Goal: Check status: Check status

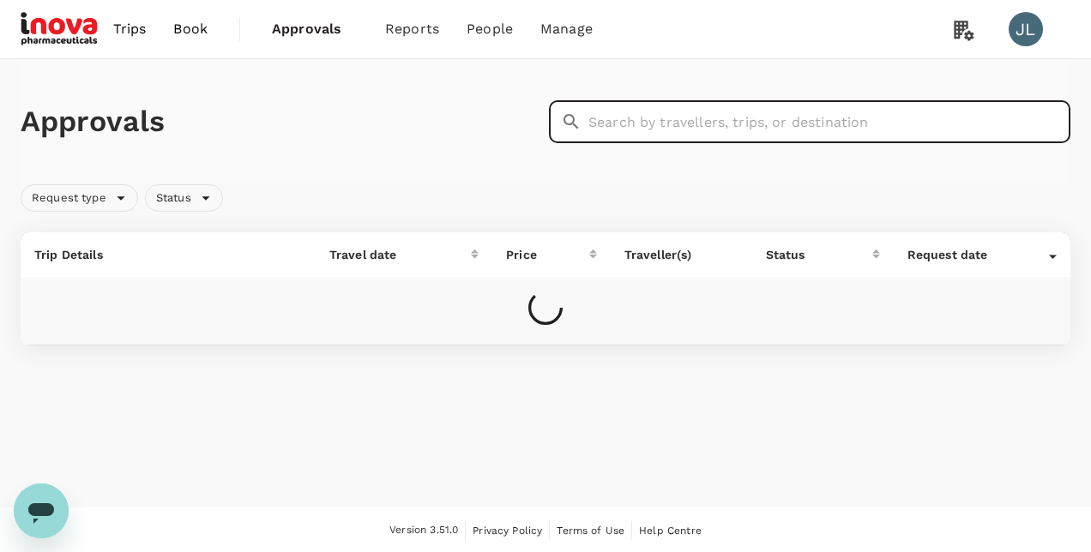
click at [619, 122] on input "text" at bounding box center [829, 121] width 482 height 43
paste input "A20250814391022"
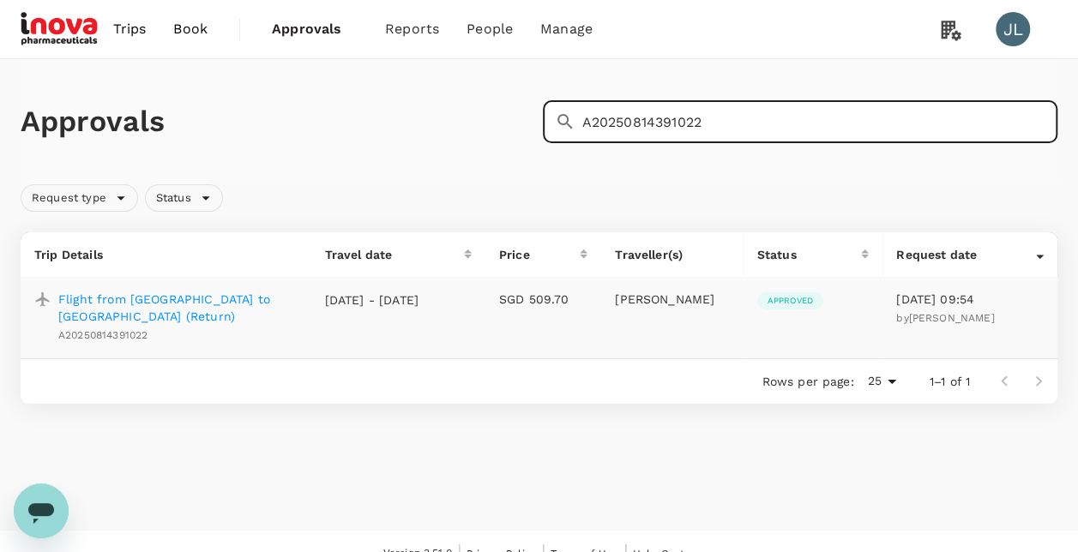
type input "A20250814391022"
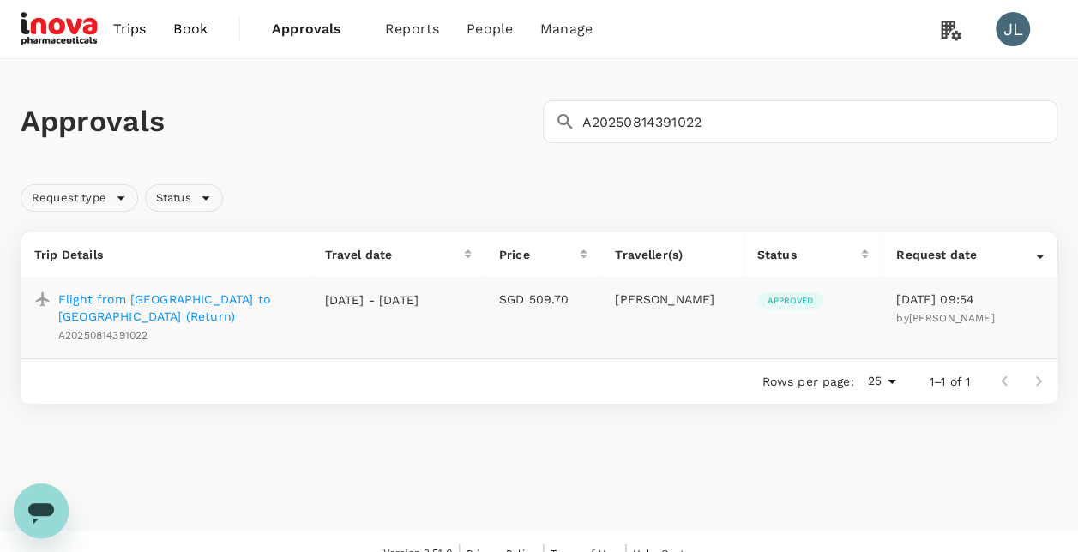
click at [249, 305] on p "Flight from [GEOGRAPHIC_DATA] to [GEOGRAPHIC_DATA] (Return)" at bounding box center [177, 308] width 239 height 34
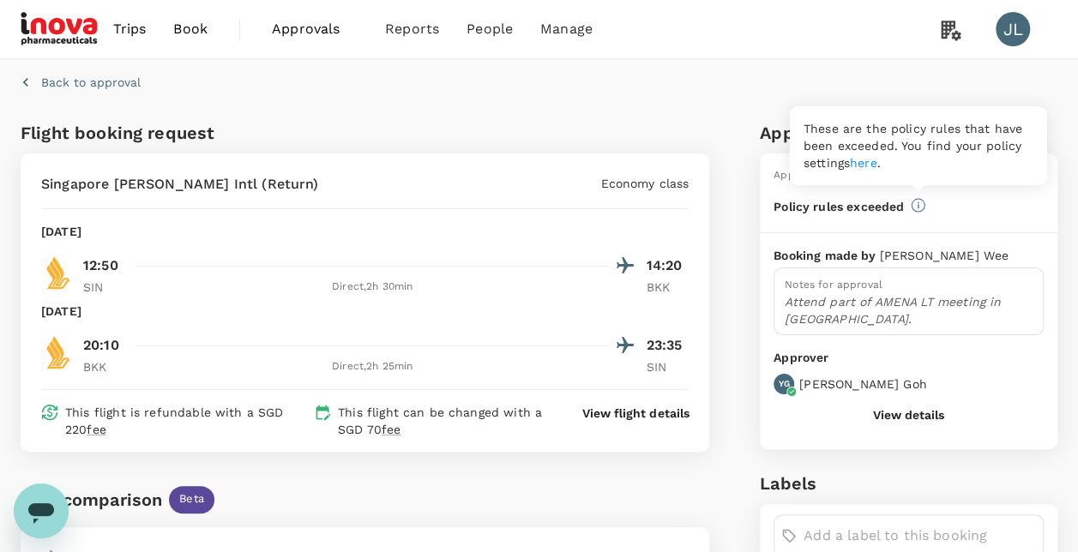
click at [918, 206] on icon at bounding box center [918, 205] width 15 height 15
click at [873, 163] on link "here" at bounding box center [863, 163] width 27 height 14
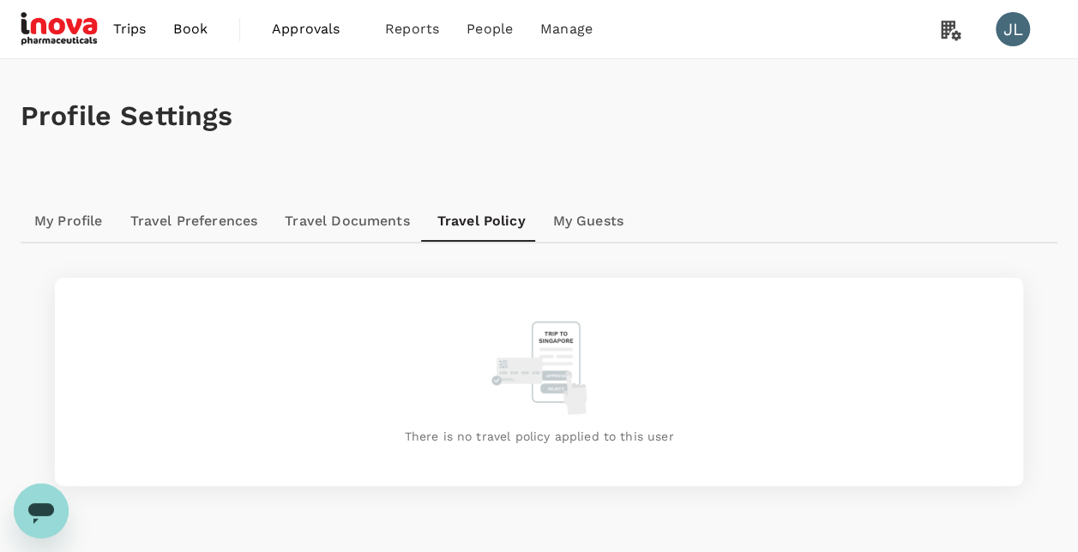
click at [361, 221] on link "Travel Documents" at bounding box center [347, 221] width 152 height 41
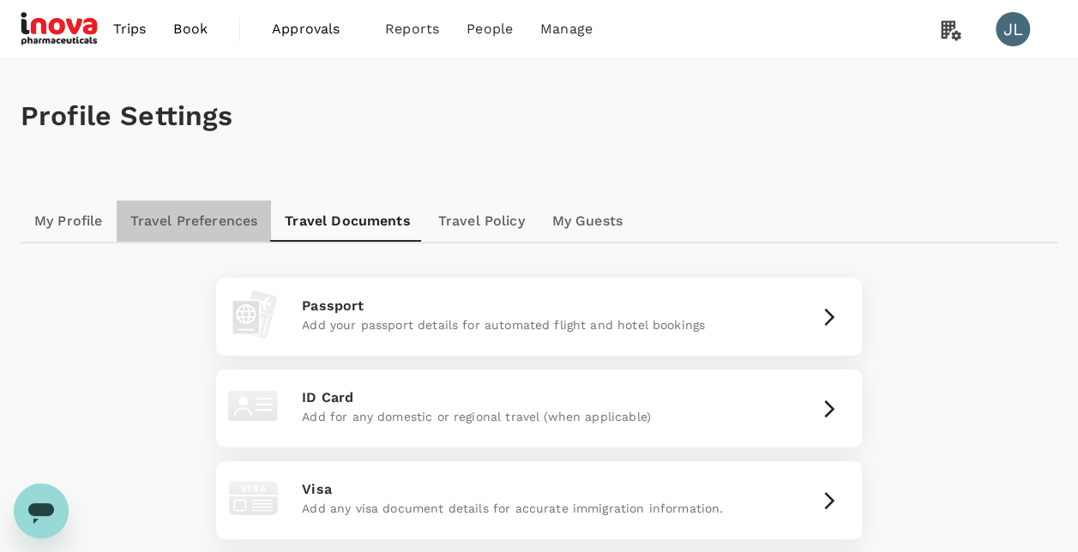
click at [214, 221] on link "Travel Preferences" at bounding box center [194, 221] width 155 height 41
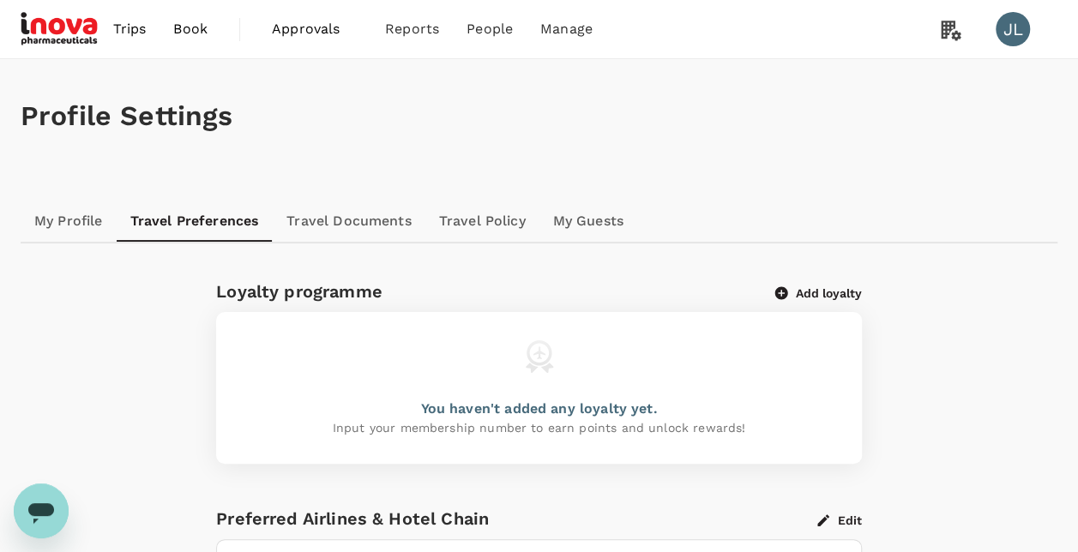
click at [588, 221] on link "My Guests" at bounding box center [589, 221] width 98 height 41
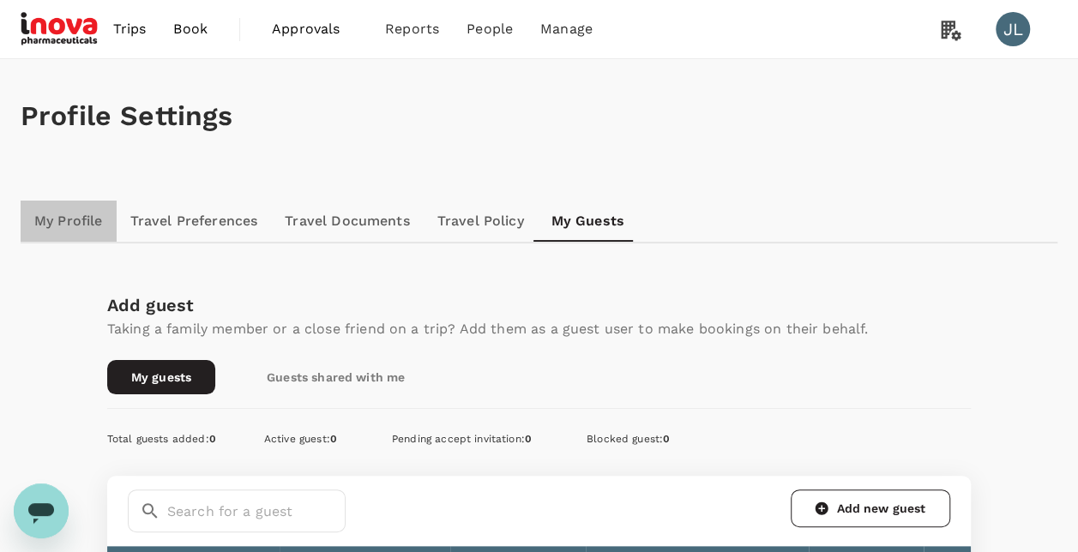
click at [93, 225] on link "My Profile" at bounding box center [69, 221] width 96 height 41
click at [300, 35] on span "Approvals" at bounding box center [315, 29] width 86 height 21
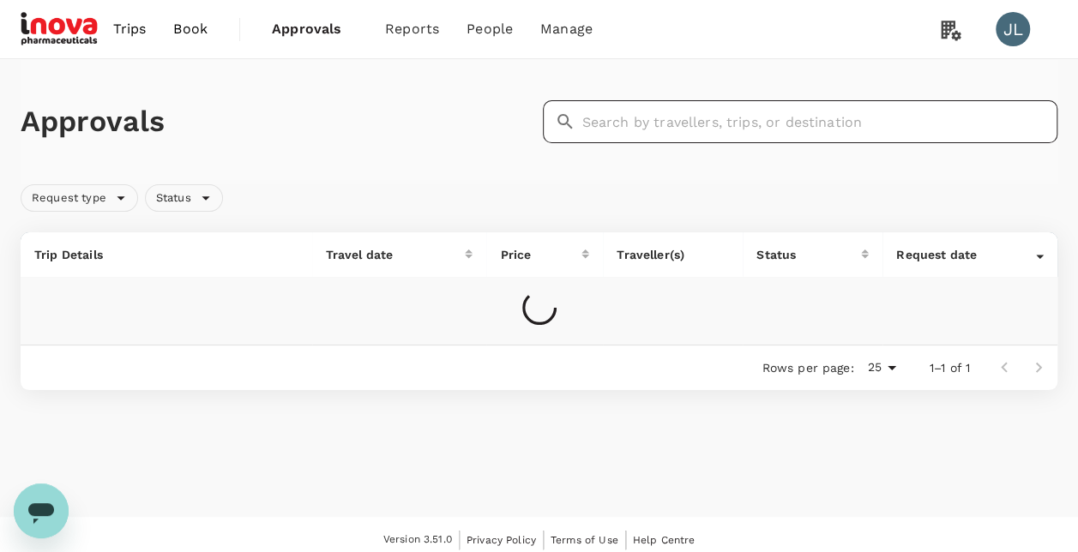
click at [607, 119] on input "text" at bounding box center [820, 121] width 476 height 43
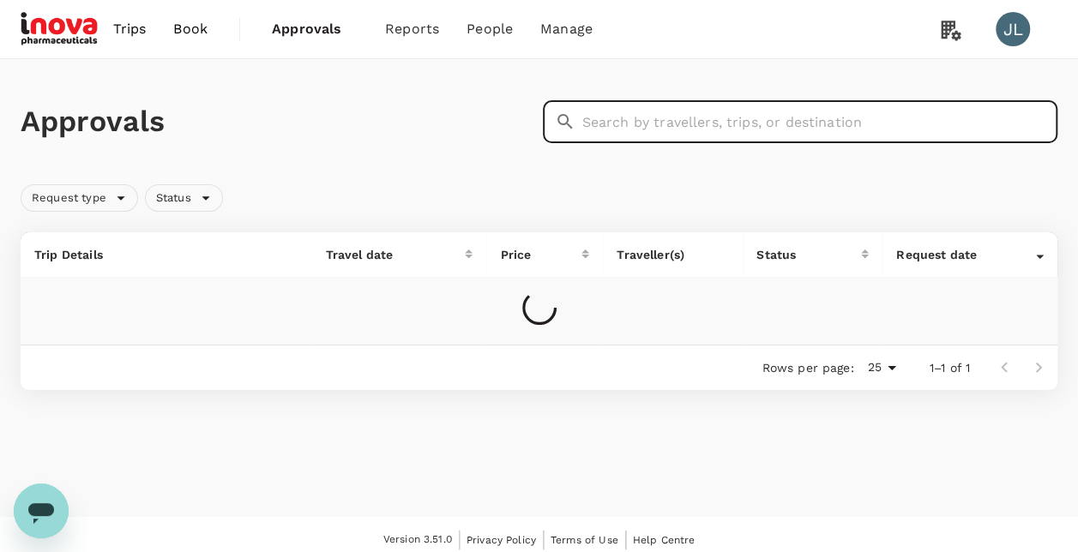
paste input "A20250821831469"
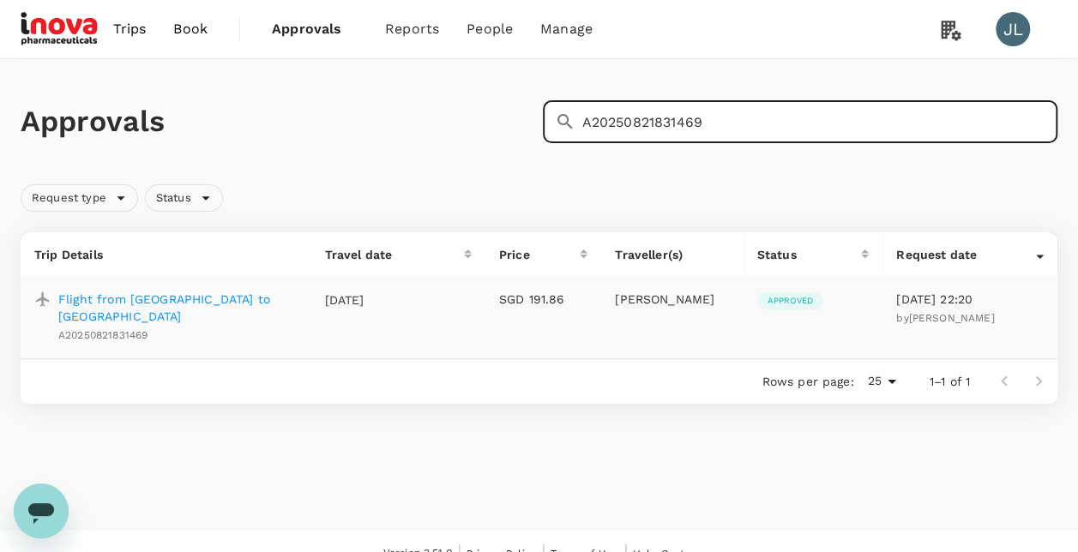
type input "A20250821831469"
click at [263, 299] on p "Flight from [GEOGRAPHIC_DATA] to [GEOGRAPHIC_DATA]" at bounding box center [177, 308] width 239 height 34
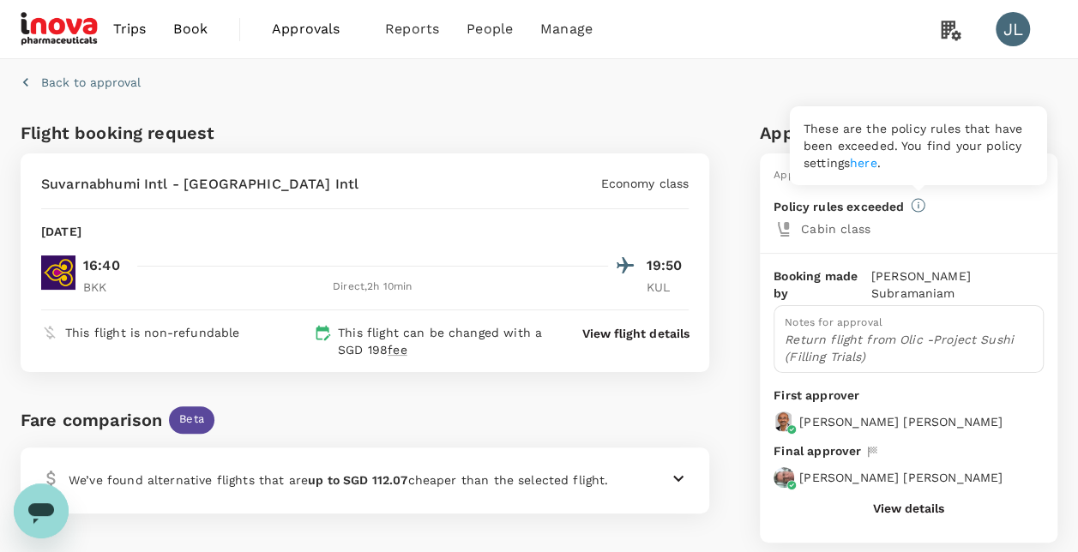
click at [915, 206] on icon at bounding box center [918, 205] width 15 height 15
click at [872, 163] on link "here" at bounding box center [863, 163] width 27 height 14
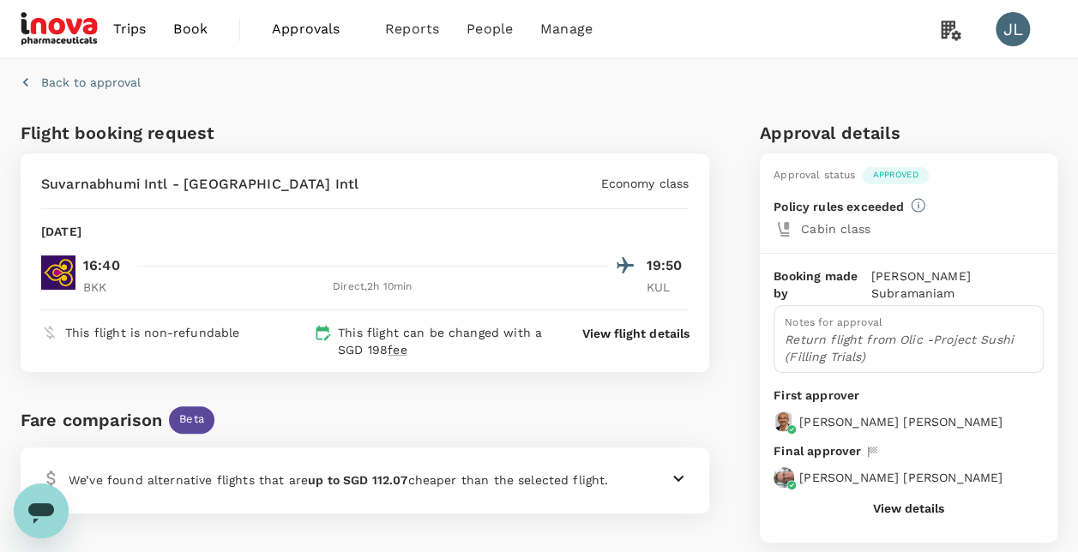
click at [898, 502] on button "View details" at bounding box center [908, 509] width 71 height 14
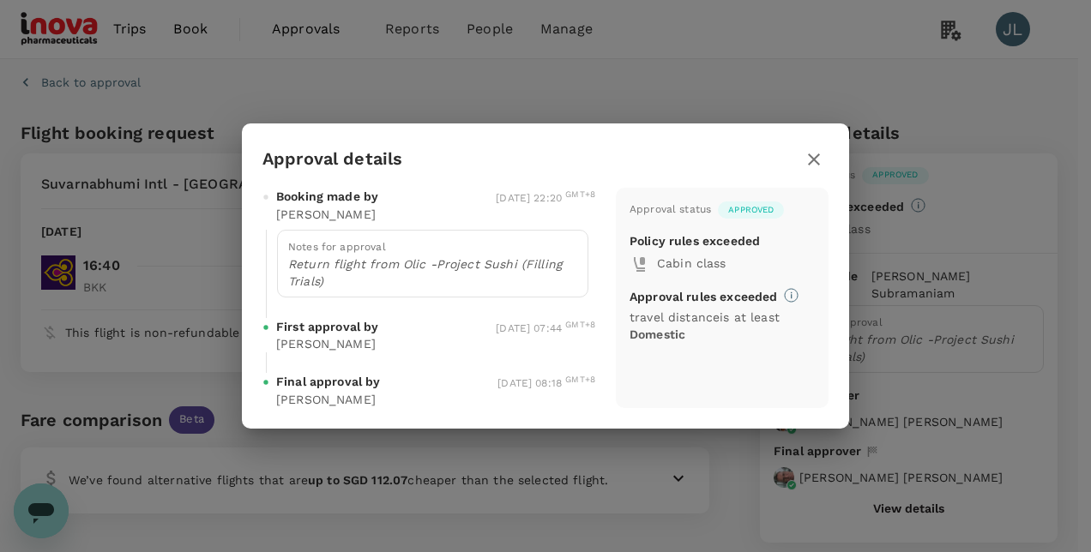
click at [812, 158] on icon "button" at bounding box center [814, 159] width 21 height 21
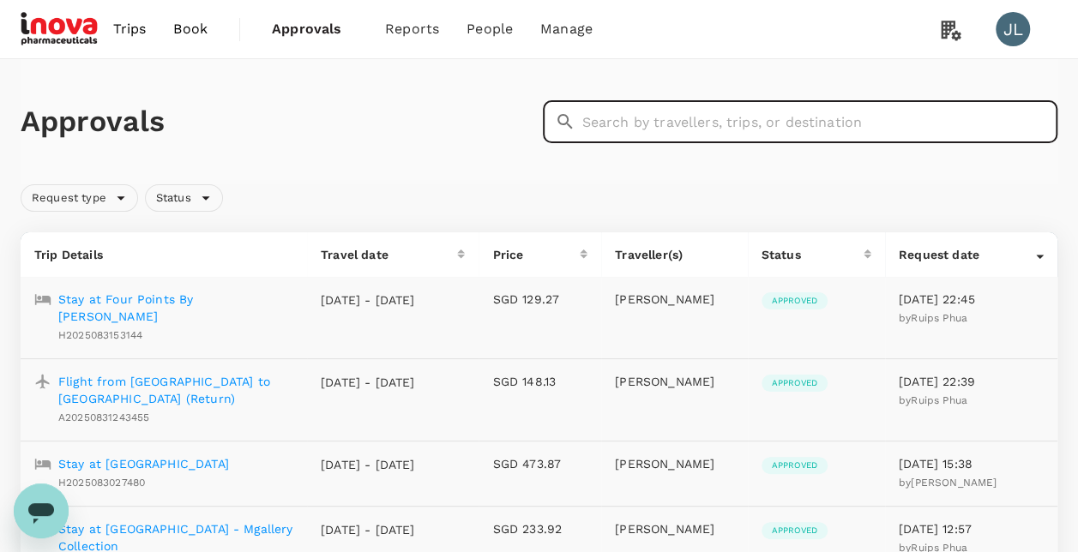
click at [611, 130] on input "text" at bounding box center [820, 121] width 476 height 43
paste input "H2025082138060"
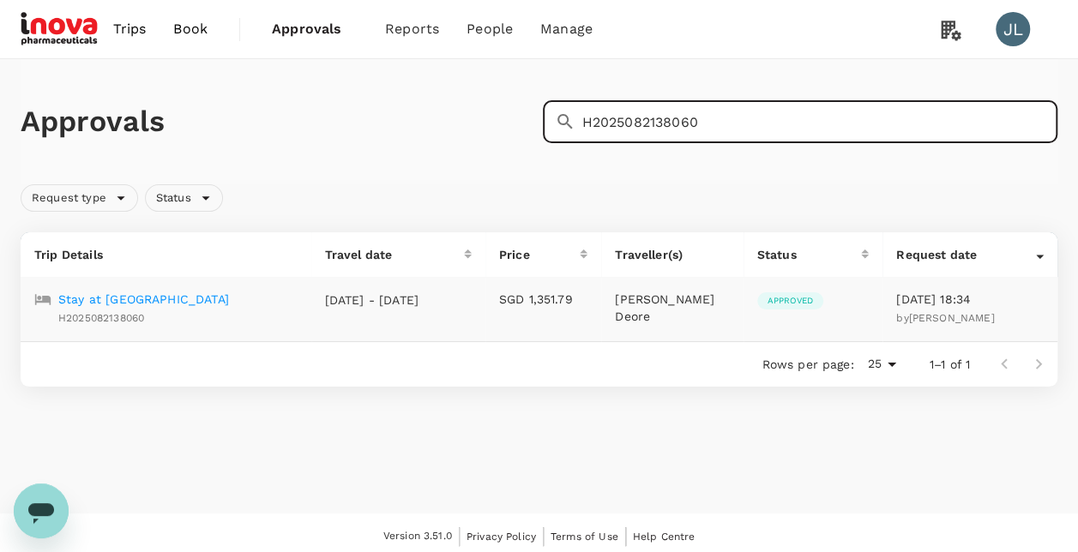
type input "H2025082138060"
click at [209, 299] on p "Stay at [GEOGRAPHIC_DATA]" at bounding box center [143, 299] width 171 height 17
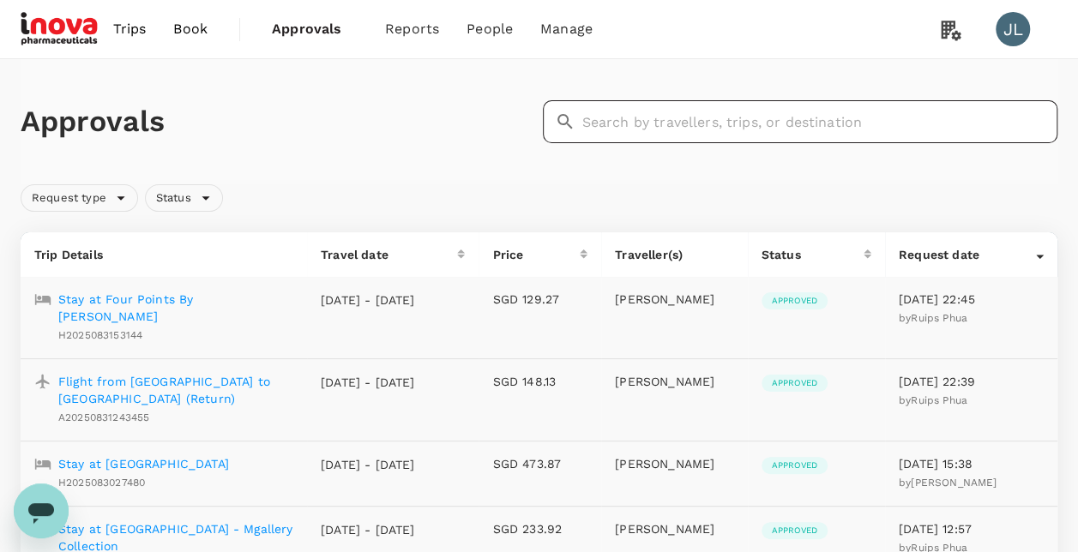
click at [609, 132] on input "text" at bounding box center [820, 121] width 476 height 43
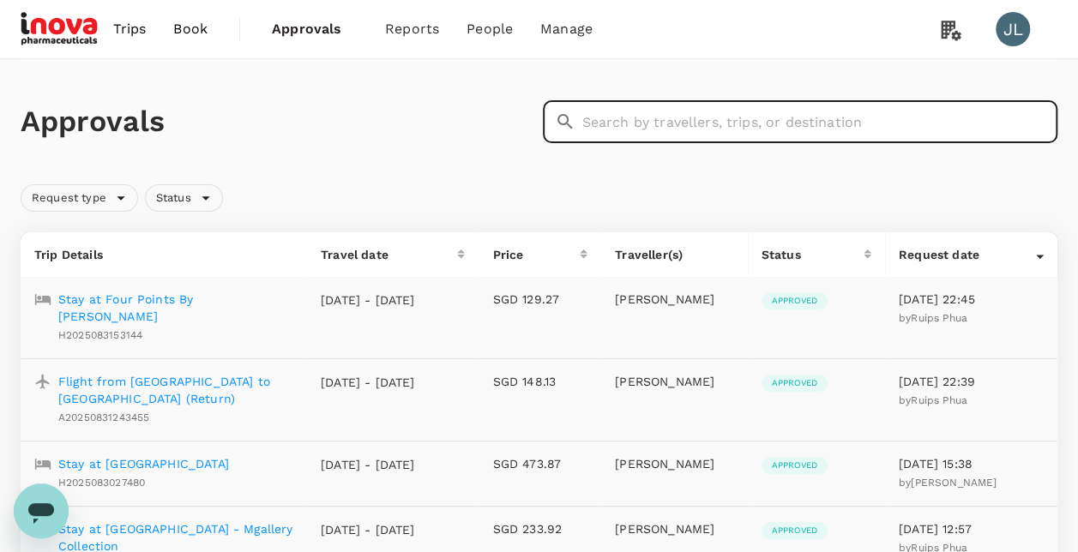
paste input "A20250821105085"
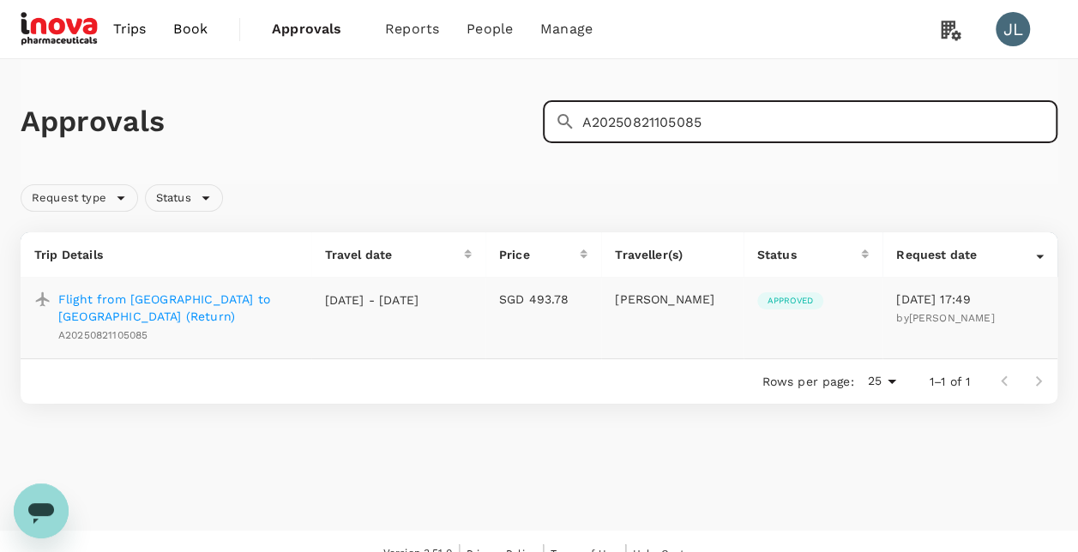
type input "A20250821105085"
click at [242, 297] on p "Flight from [GEOGRAPHIC_DATA] to [GEOGRAPHIC_DATA] (Return)" at bounding box center [177, 308] width 239 height 34
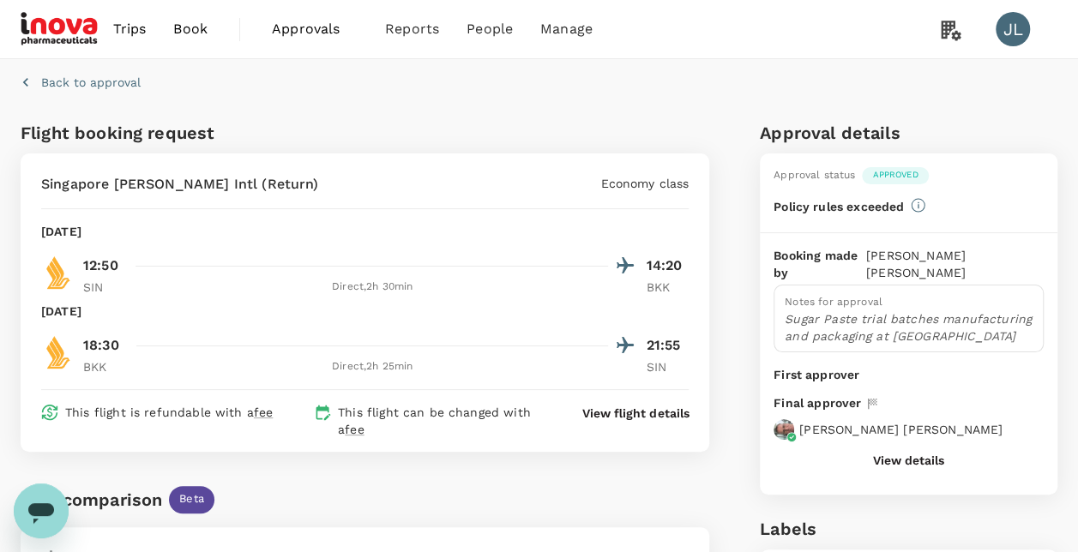
click at [915, 460] on button "View details" at bounding box center [908, 461] width 71 height 14
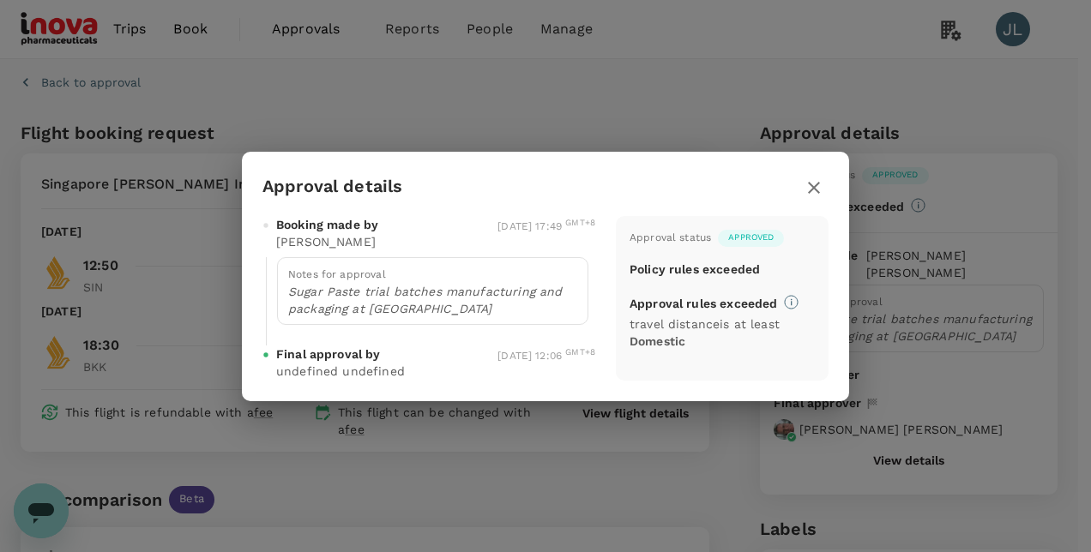
click at [812, 178] on icon "button" at bounding box center [814, 188] width 21 height 21
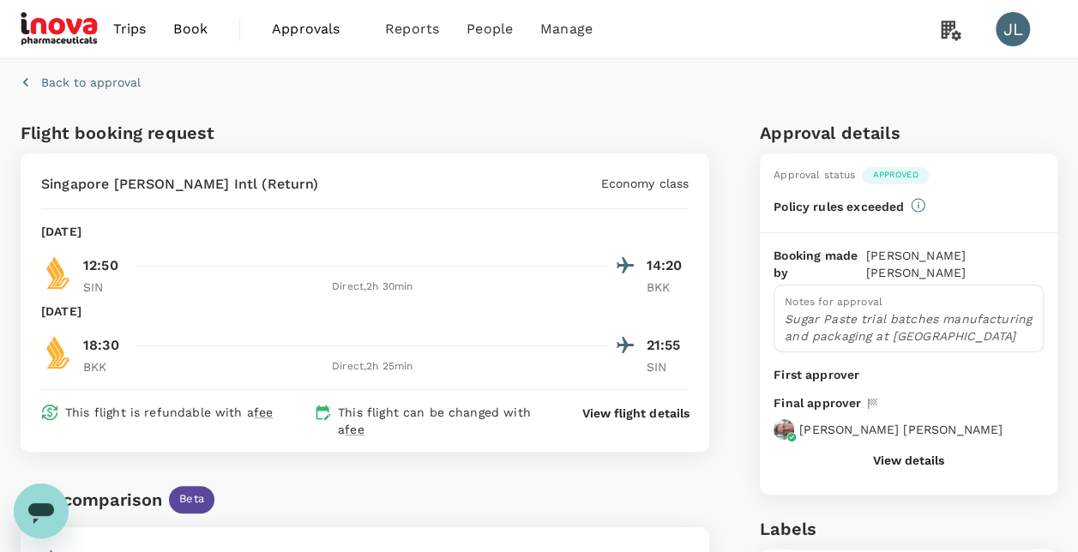
click at [902, 459] on button "View details" at bounding box center [908, 461] width 71 height 14
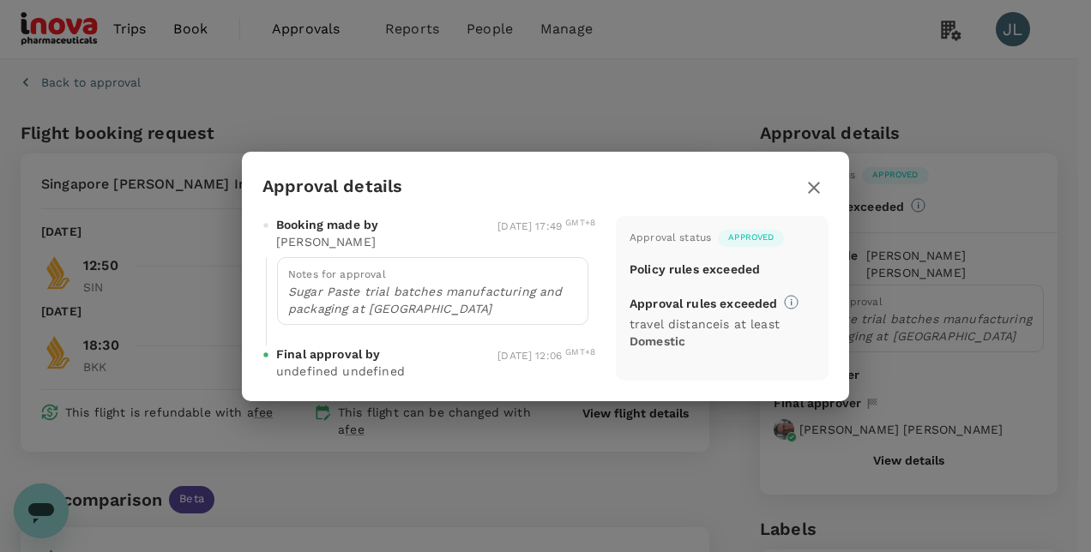
click at [813, 184] on icon "button" at bounding box center [814, 188] width 21 height 21
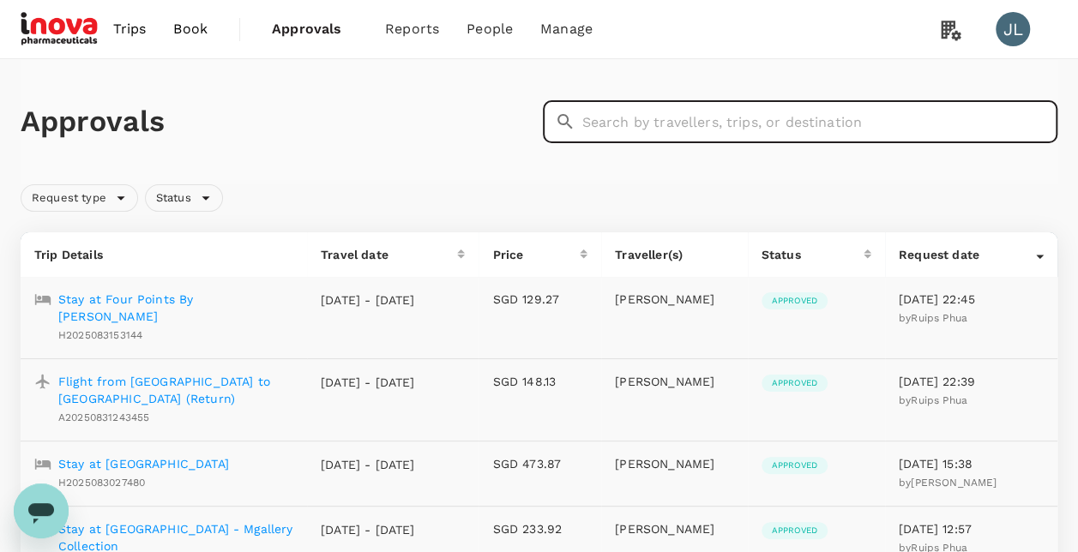
click at [595, 122] on input "text" at bounding box center [820, 121] width 476 height 43
paste input "H2025082136257"
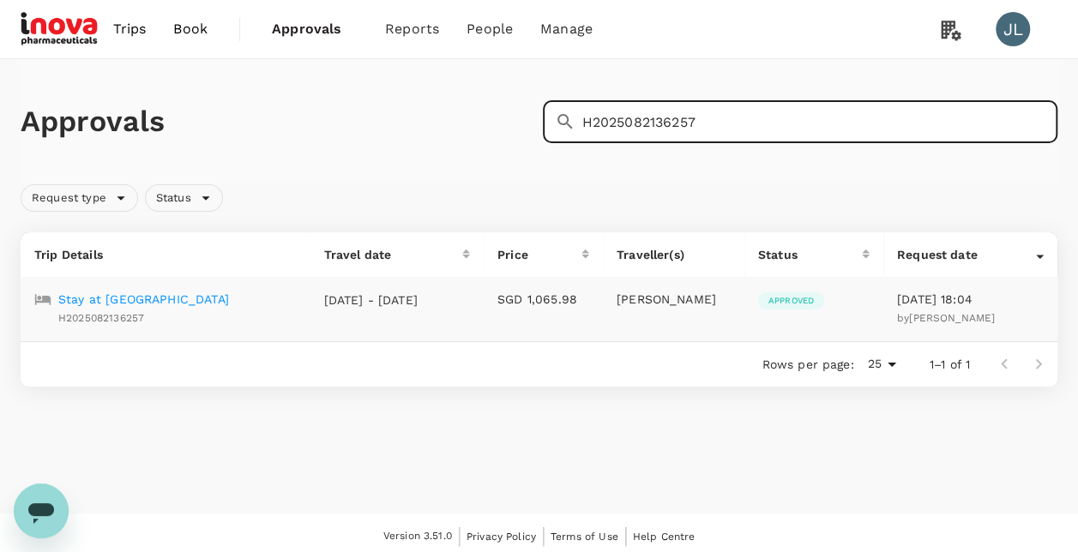
type input "H2025082136257"
click at [221, 301] on p "Stay at [GEOGRAPHIC_DATA]" at bounding box center [143, 299] width 171 height 17
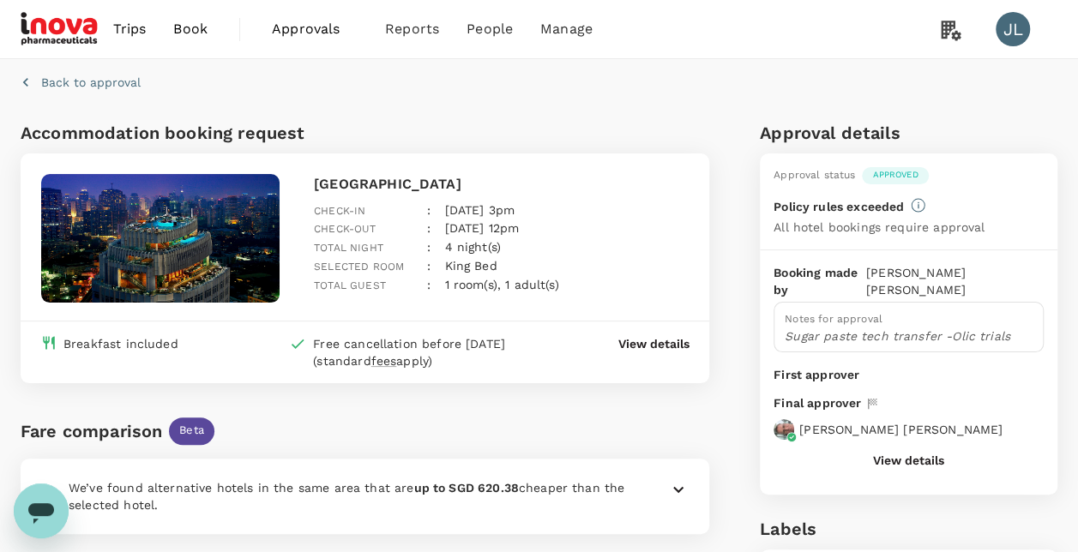
click at [890, 458] on button "View details" at bounding box center [908, 461] width 71 height 14
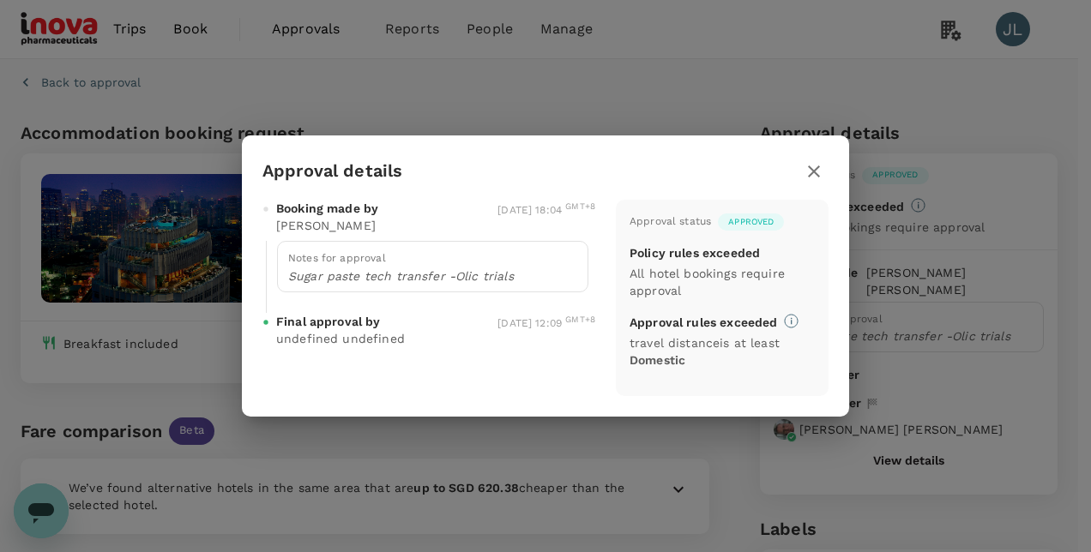
click at [815, 169] on icon "button" at bounding box center [814, 171] width 21 height 21
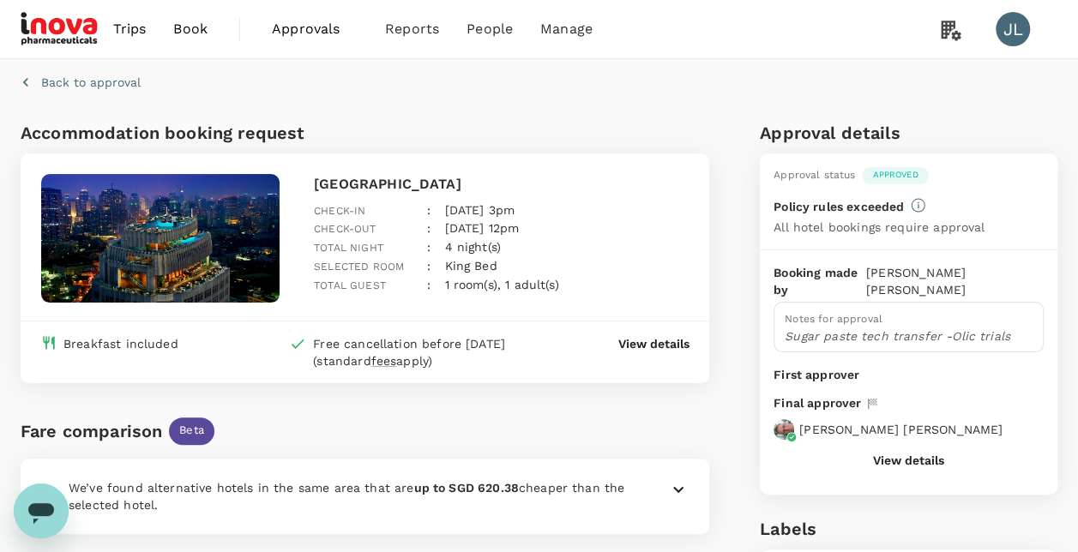
click at [100, 80] on p "Back to approval" at bounding box center [91, 82] width 100 height 17
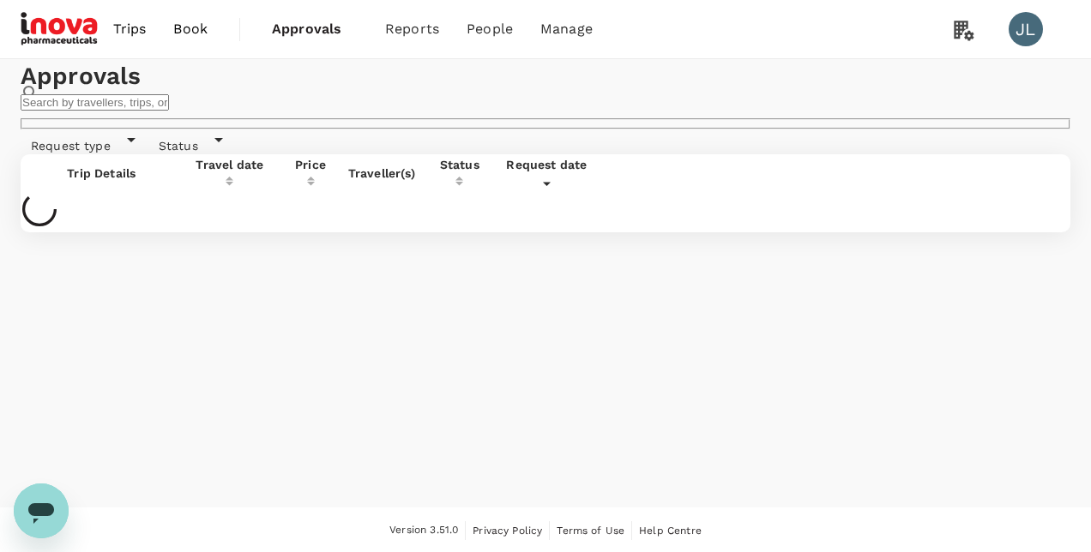
click at [169, 111] on input "text" at bounding box center [95, 102] width 148 height 16
paste input "A20250821109240"
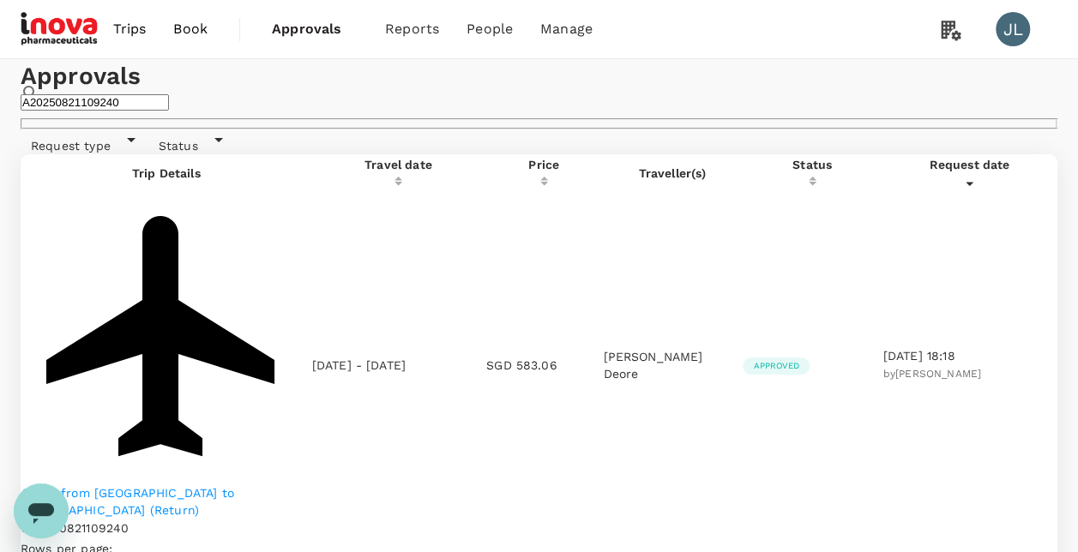
type input "A20250821109240"
click at [244, 485] on p "Flight from [GEOGRAPHIC_DATA] to [GEOGRAPHIC_DATA] (Return)" at bounding box center [166, 502] width 288 height 34
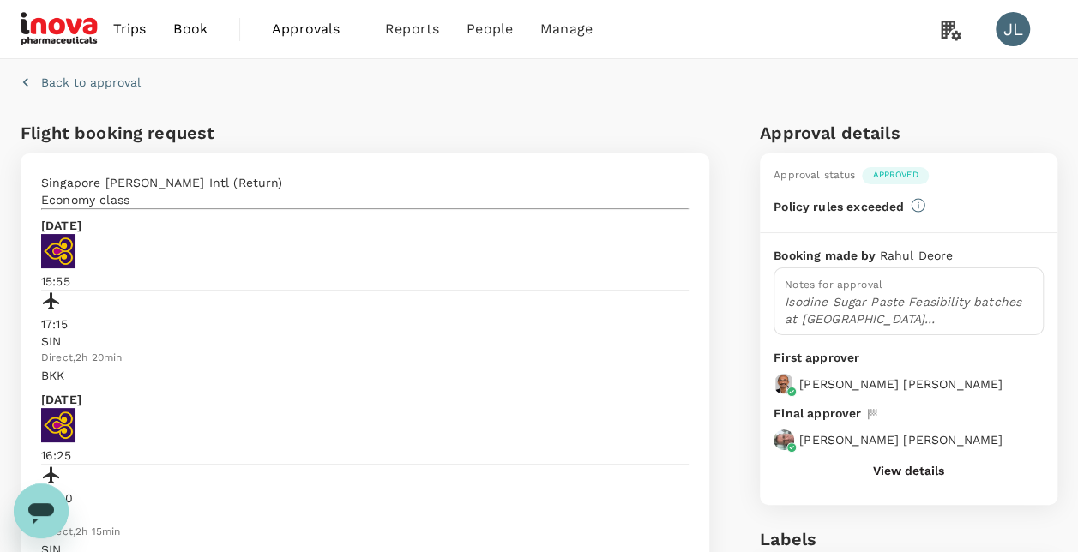
click at [918, 472] on button "View details" at bounding box center [908, 471] width 71 height 14
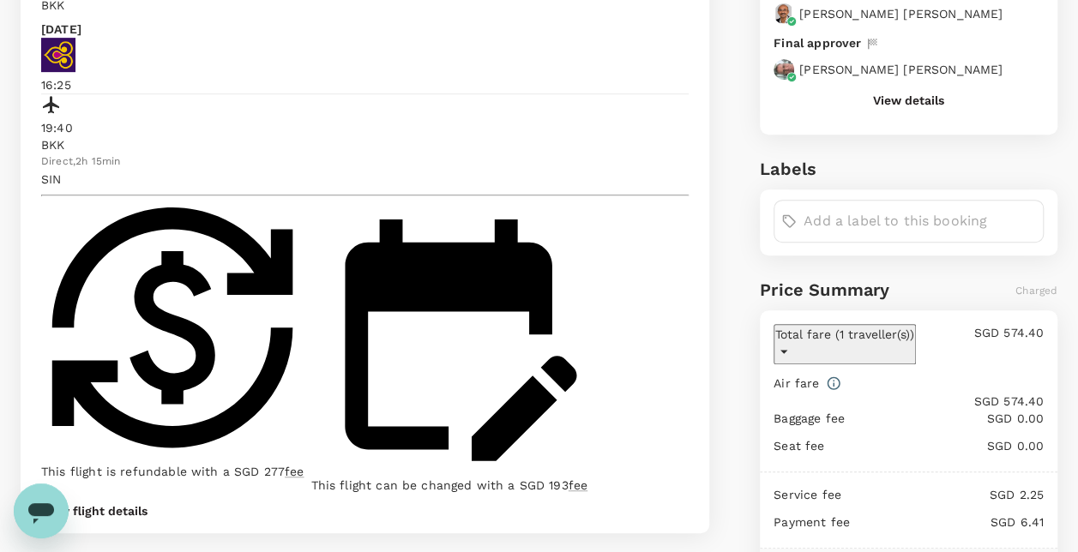
scroll to position [62, 0]
